Goal: Task Accomplishment & Management: Use online tool/utility

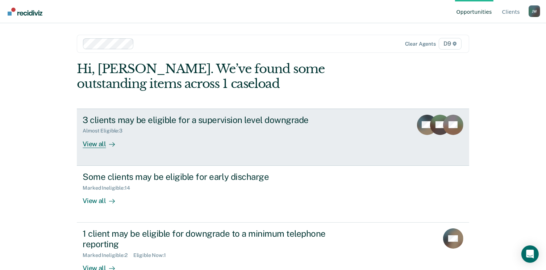
click at [99, 146] on div "View all" at bounding box center [103, 141] width 41 height 14
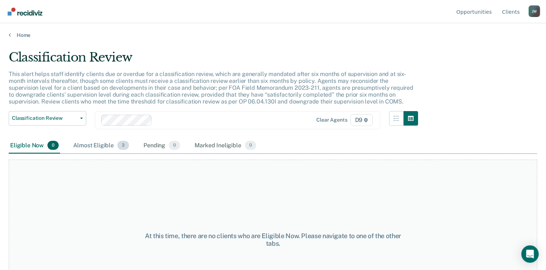
click at [101, 146] on div "Almost Eligible 3" at bounding box center [101, 146] width 59 height 16
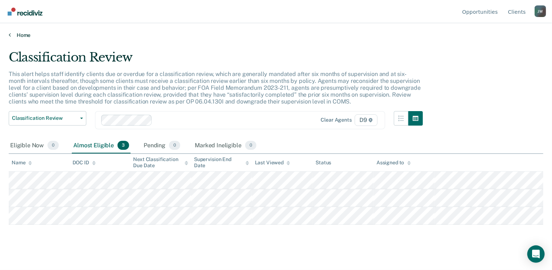
click at [12, 35] on link "Home" at bounding box center [276, 35] width 534 height 7
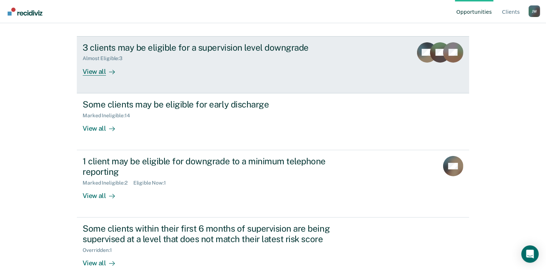
scroll to position [87, 0]
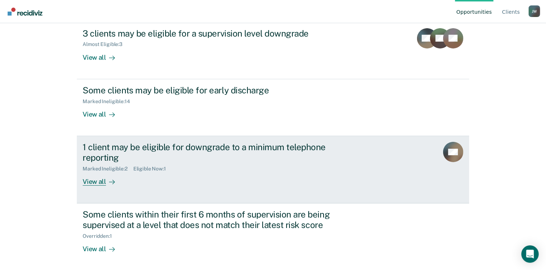
click at [94, 182] on div "View all" at bounding box center [103, 179] width 41 height 14
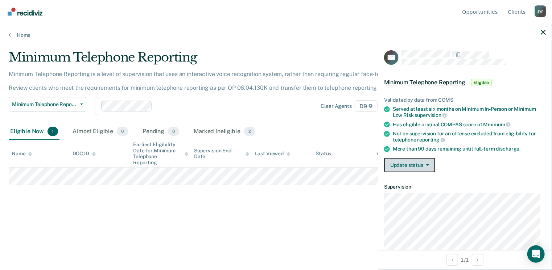
click at [394, 163] on button "Update status" at bounding box center [409, 165] width 51 height 14
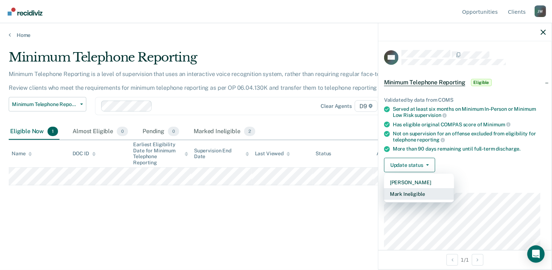
click at [403, 192] on button "Mark Ineligible" at bounding box center [419, 194] width 70 height 12
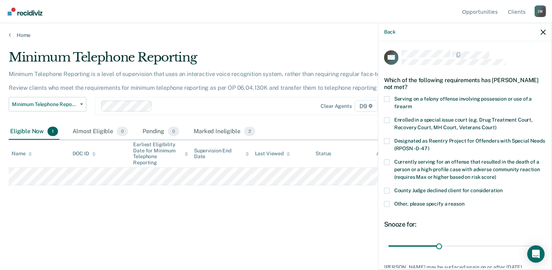
click at [388, 205] on span at bounding box center [387, 204] width 6 height 6
click at [464, 201] on input "Other, please specify a reason" at bounding box center [464, 201] width 0 height 0
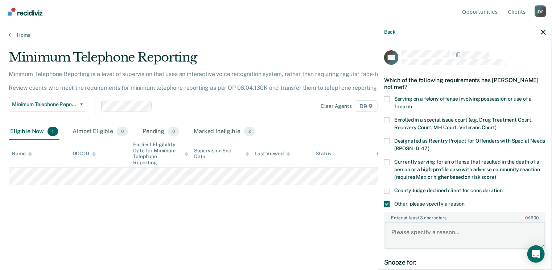
click at [399, 228] on textarea "Enter at least 3 characters 0 / 1600" at bounding box center [464, 235] width 160 height 27
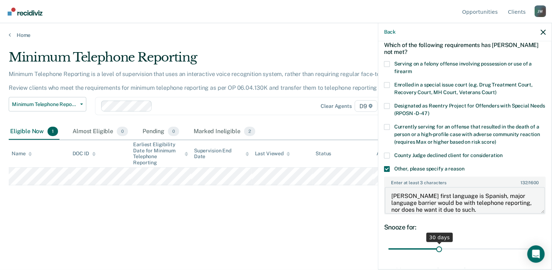
scroll to position [36, 0]
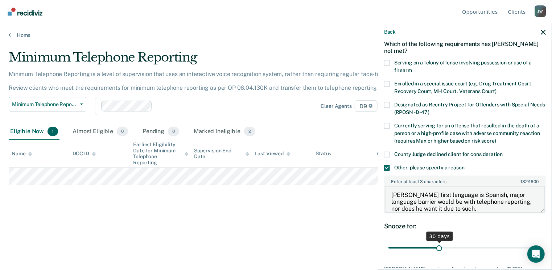
type textarea "Mr. Cabrera's first language is Spanish, major language barrier would be with t…"
drag, startPoint x: 439, startPoint y: 247, endPoint x: 553, endPoint y: 237, distance: 114.6
type input "90"
click at [541, 242] on input "range" at bounding box center [464, 248] width 153 height 13
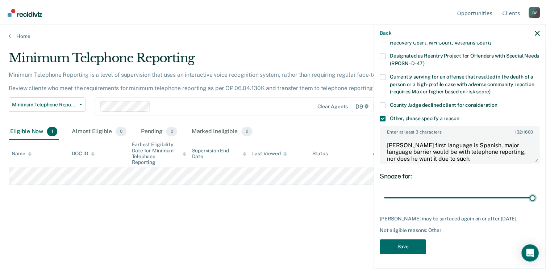
scroll to position [90, 0]
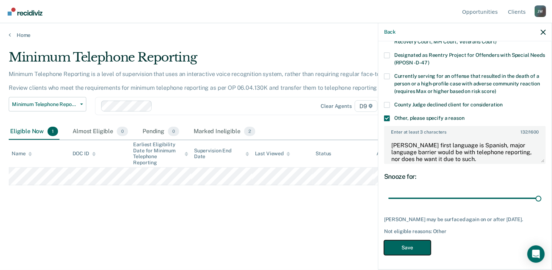
click at [419, 247] on button "Save" at bounding box center [407, 248] width 47 height 15
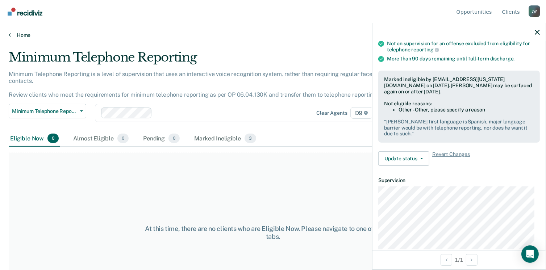
click at [10, 35] on icon at bounding box center [10, 35] width 2 height 6
